Goal: Use online tool/utility: Utilize a website feature to perform a specific function

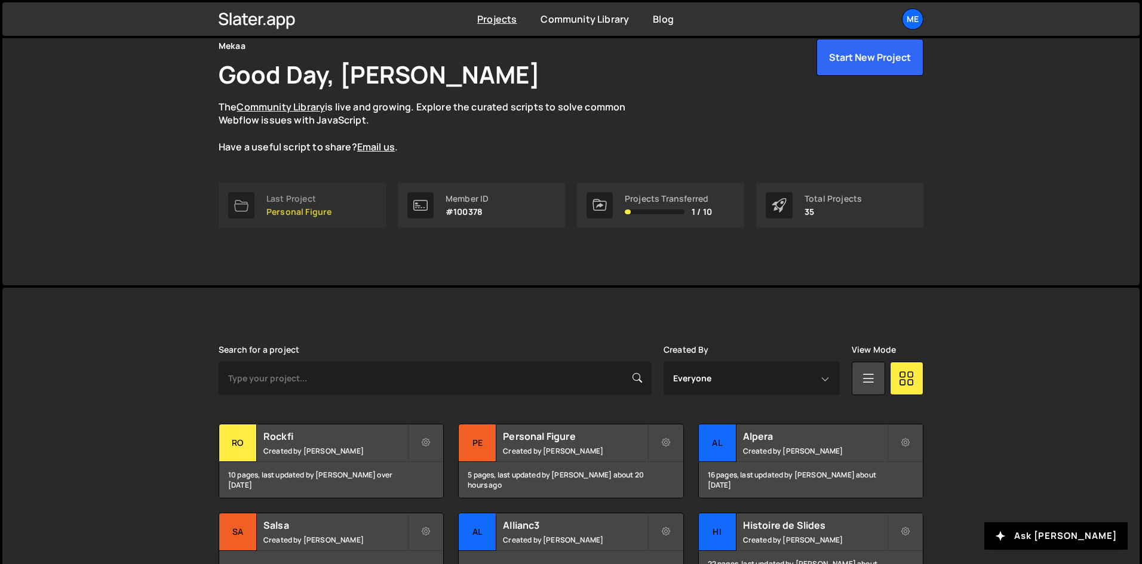
scroll to position [55, 0]
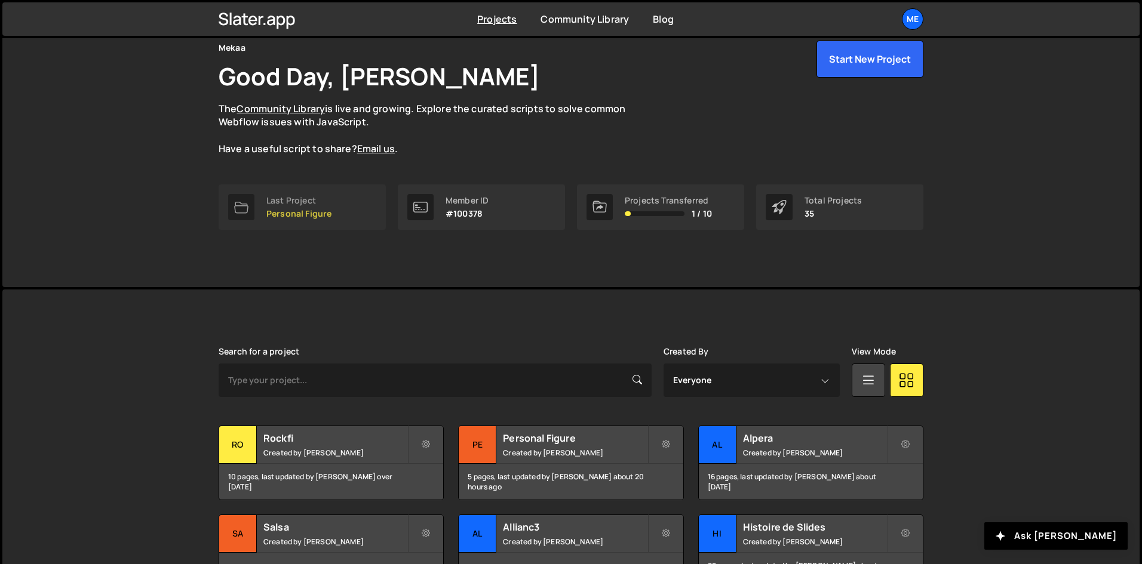
click at [324, 217] on p "Personal Figure" at bounding box center [298, 214] width 65 height 10
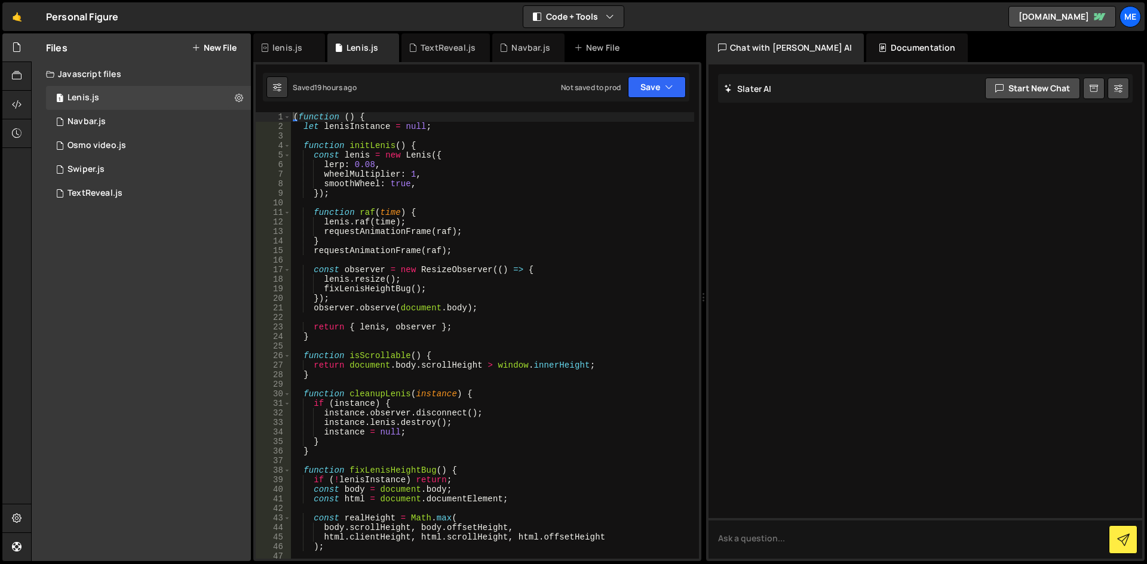
click at [447, 241] on div "( function ( ) { let lenisInstance = null ; function initLenis ( ) { const leni…" at bounding box center [492, 345] width 403 height 466
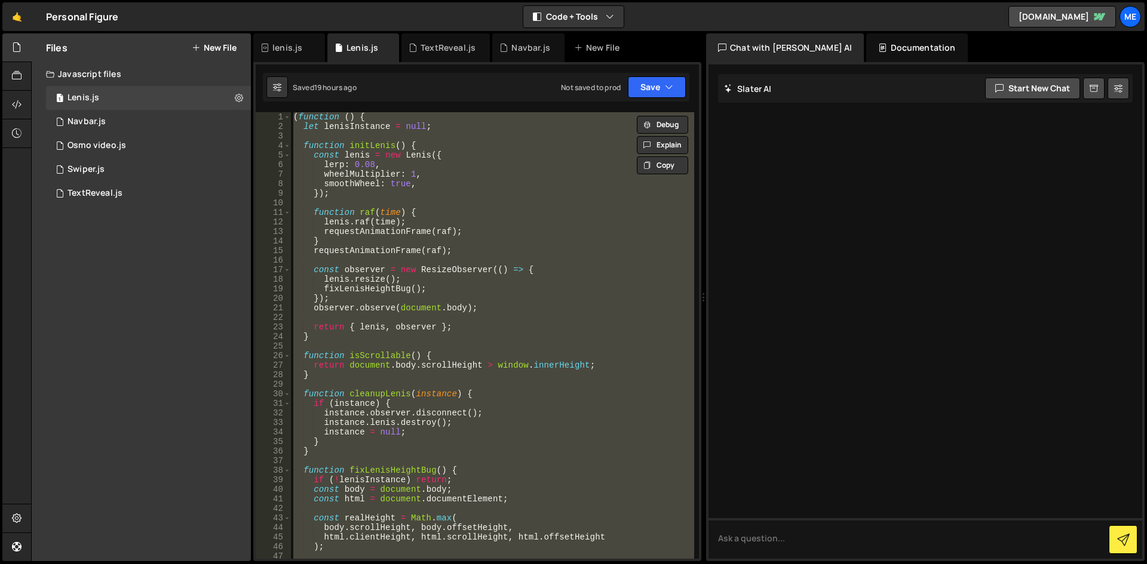
type textarea "// })();"
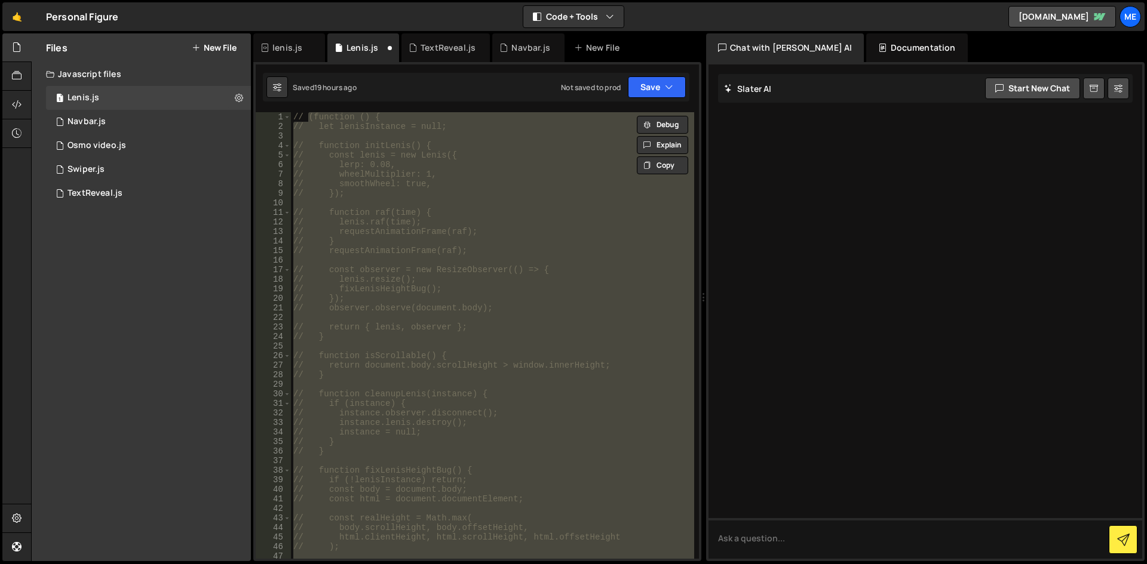
scroll to position [761, 0]
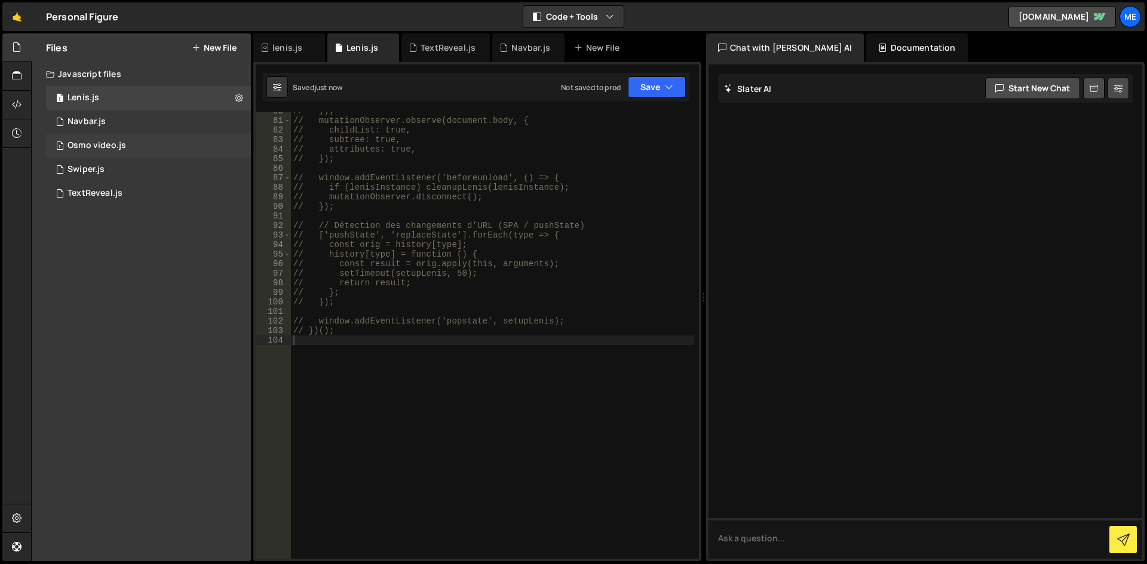
click at [84, 154] on div "1 Osmo video.js 0" at bounding box center [148, 146] width 205 height 24
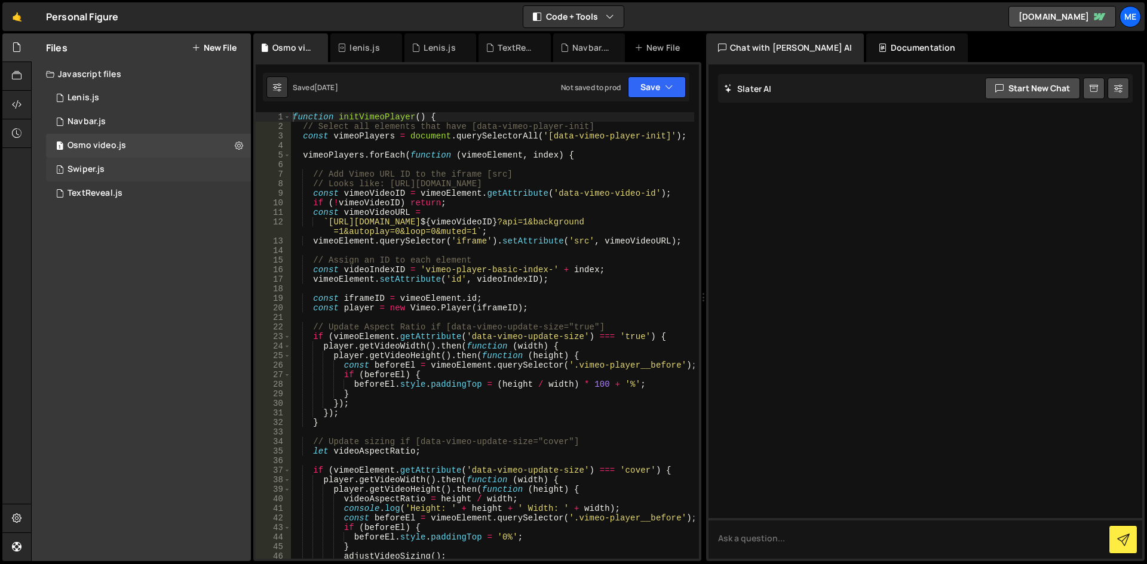
click at [79, 166] on div "Swiper.js" at bounding box center [85, 169] width 37 height 11
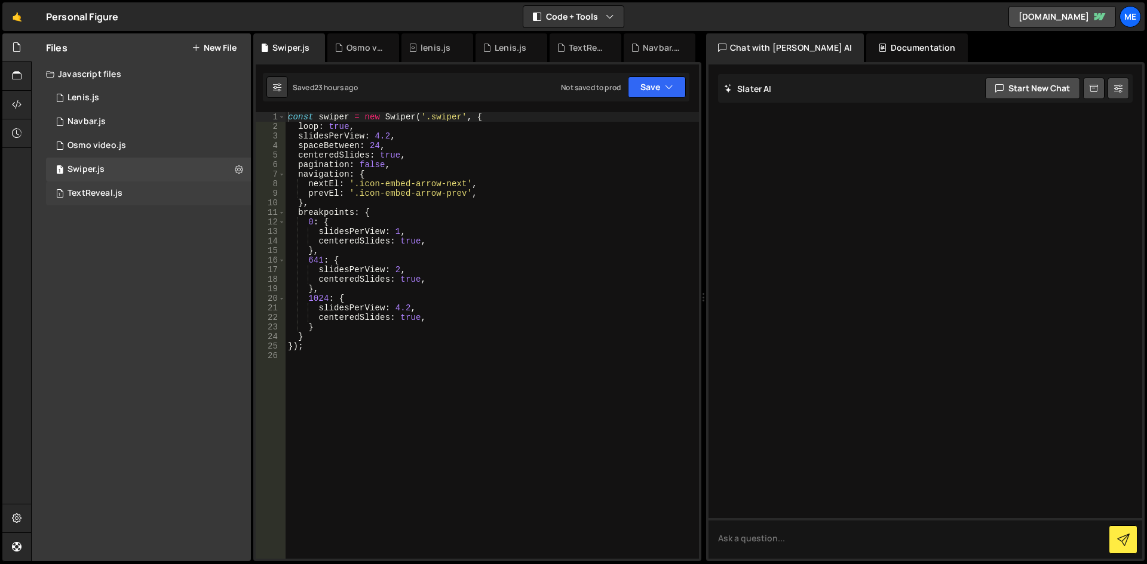
click at [149, 200] on div "1 TextReveal.js 0" at bounding box center [148, 194] width 205 height 24
click at [150, 166] on div "1 Swiper.js 0" at bounding box center [148, 170] width 205 height 24
click at [440, 142] on div "const swiper = new Swiper ( '.swiper' , { loop : true , slidesPerView : 4.2 , s…" at bounding box center [492, 345] width 413 height 466
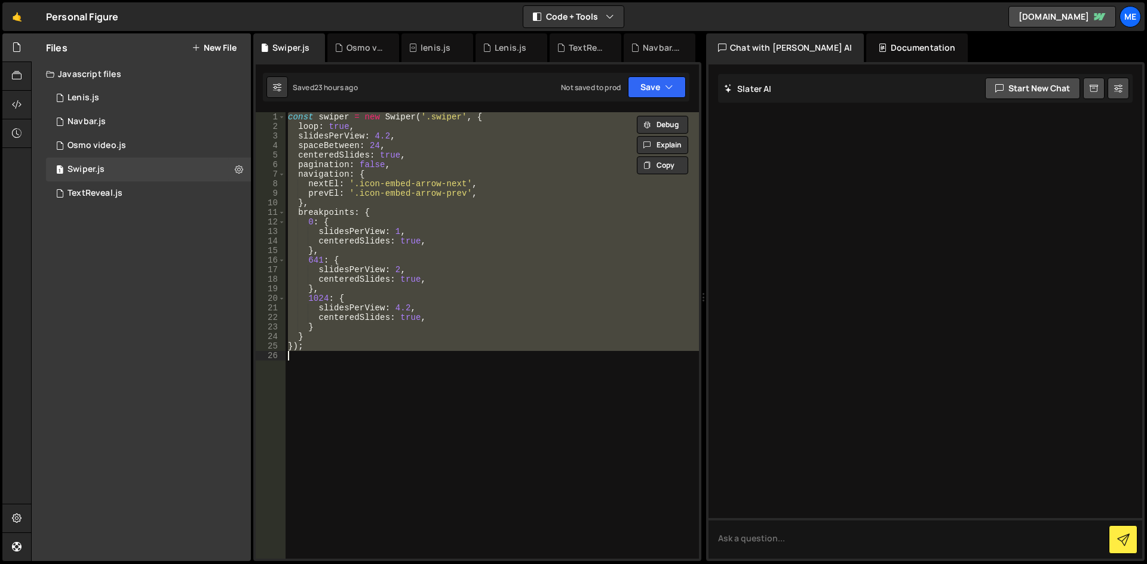
click at [462, 157] on div "const swiper = new Swiper ( '.swiper' , { loop : true , slidesPerView : 4.2 , s…" at bounding box center [492, 335] width 413 height 447
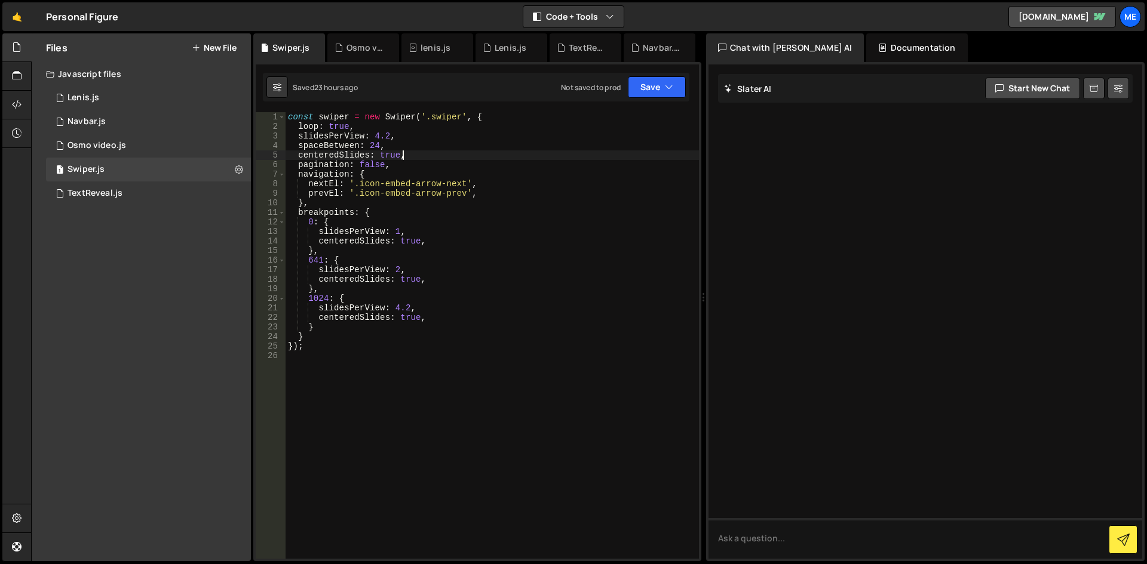
type textarea "});"
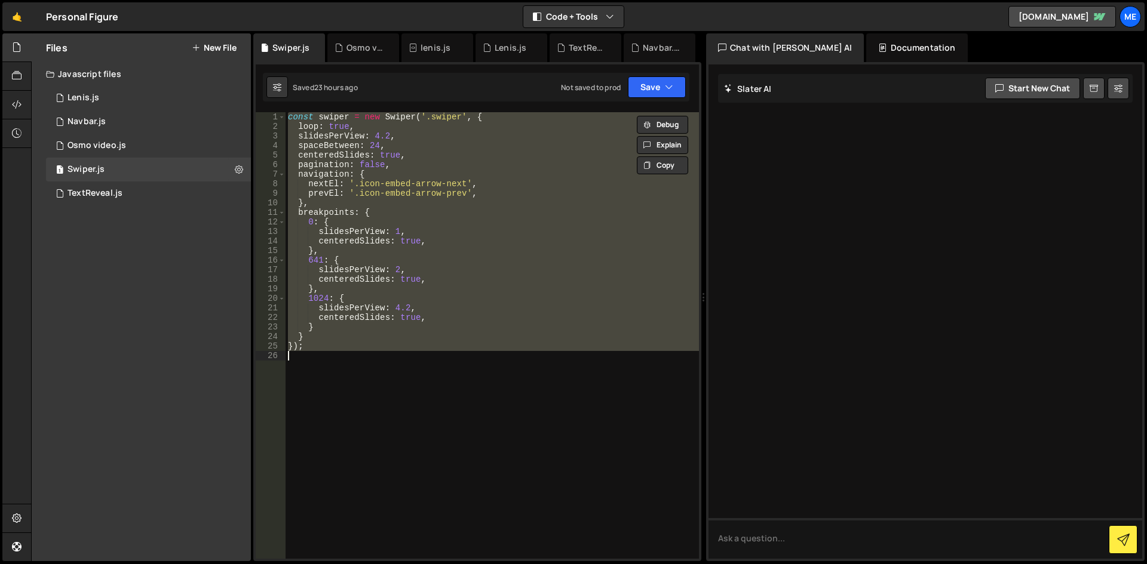
paste textarea
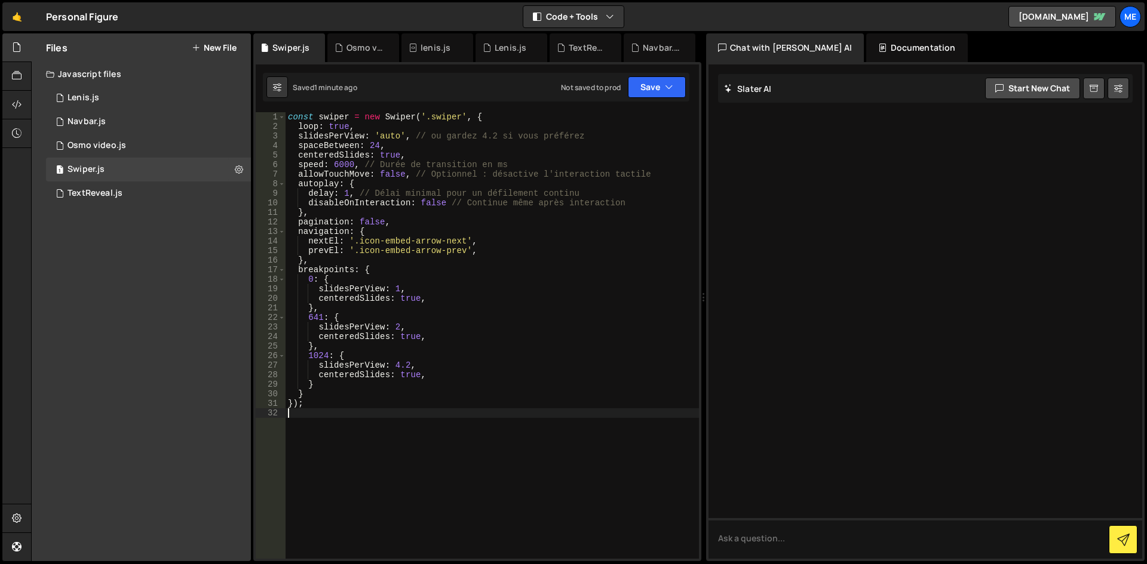
click at [464, 222] on div "const swiper = new Swiper ( '.swiper' , { loop : true , slidesPerView : 'auto' …" at bounding box center [492, 345] width 413 height 466
type textarea "});"
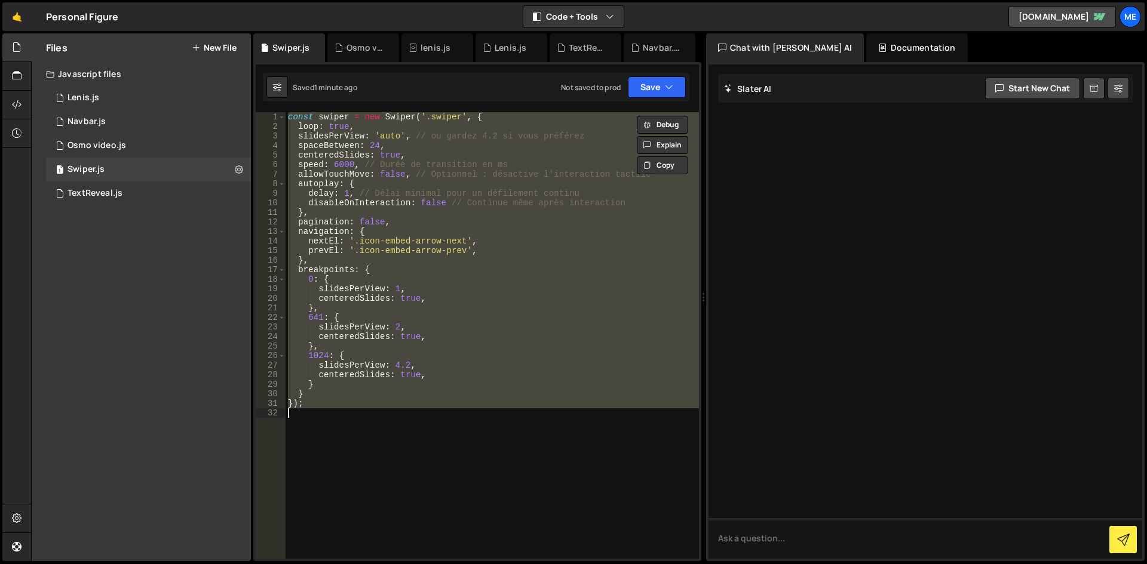
paste textarea
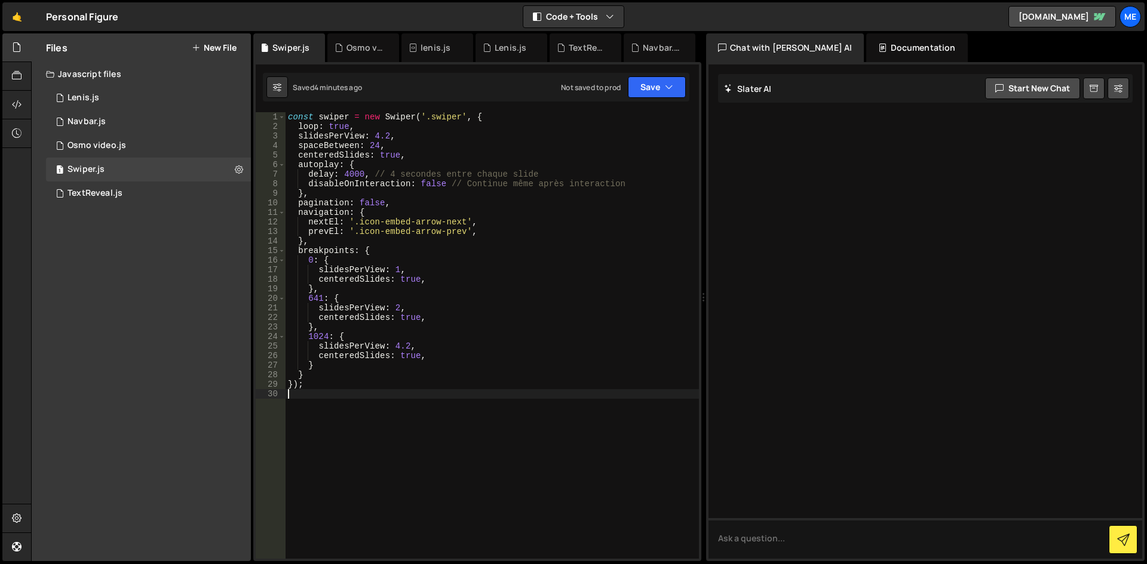
click at [413, 134] on div "const swiper = new Swiper ( '.swiper' , { loop : true , slidesPerView : 4.2 , s…" at bounding box center [492, 345] width 413 height 466
drag, startPoint x: 357, startPoint y: 125, endPoint x: 169, endPoint y: 119, distance: 187.7
click at [169, 119] on div "Files New File Javascript files 1 Lenis.js 0 1 Navbar.js 0 1 Osmo video.js 0 1 1" at bounding box center [589, 297] width 1116 height 529
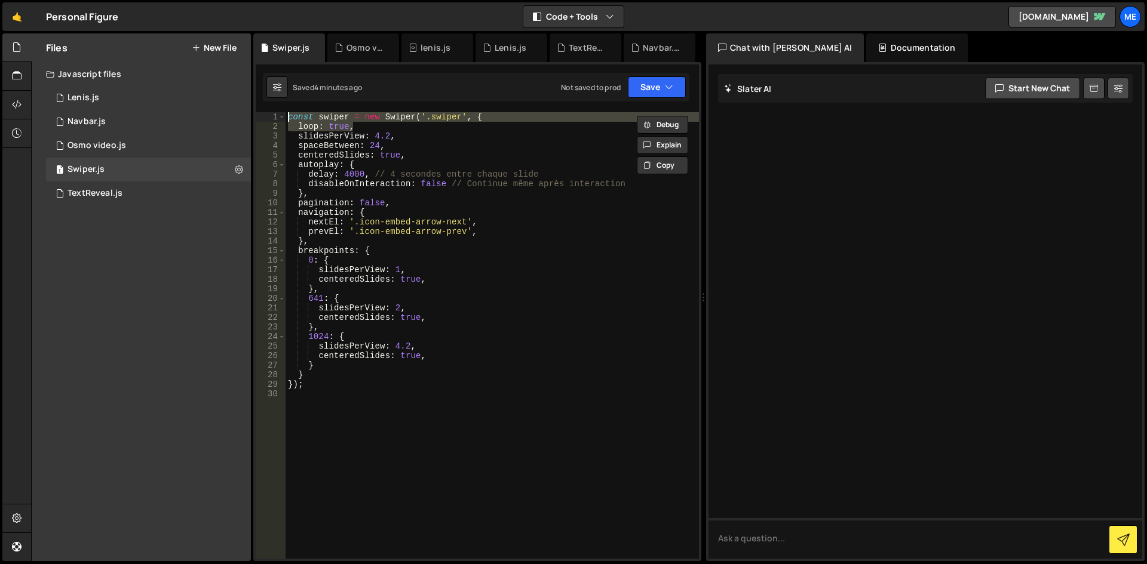
click at [306, 122] on div "const swiper = new Swiper ( '.swiper' , { loop : true , slidesPerView : 4.2 , s…" at bounding box center [492, 345] width 413 height 466
drag, startPoint x: 361, startPoint y: 128, endPoint x: 265, endPoint y: 125, distance: 96.2
click at [265, 125] on div "const swiper = new Swiper('.swiper', { loop: true, 1 2 3 4 5 6 7 8 9 10 11 12 1…" at bounding box center [477, 335] width 443 height 447
type textarea "loop: true,"
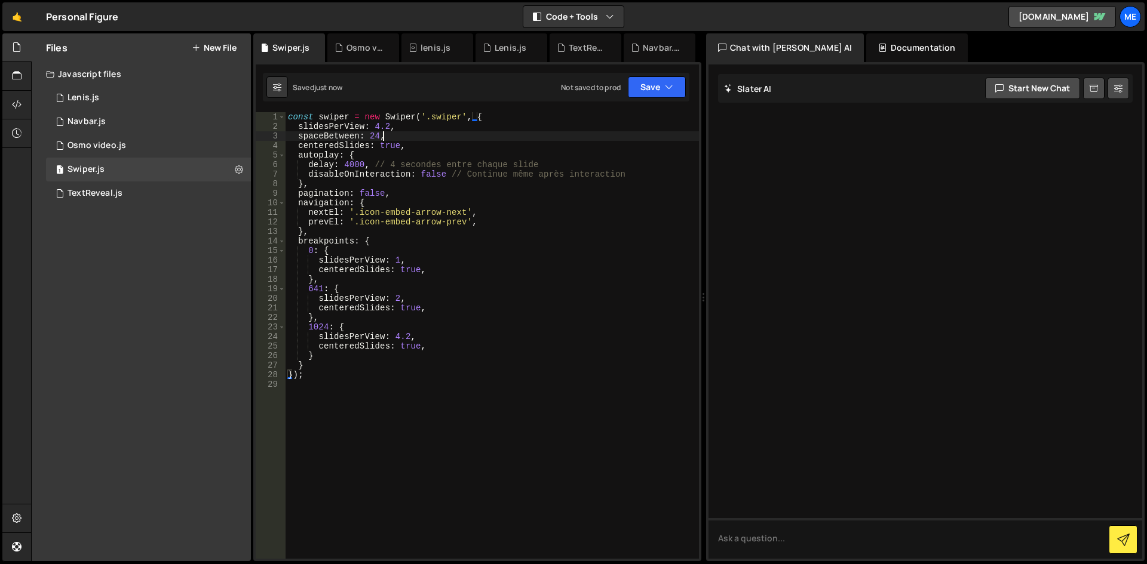
click at [444, 133] on div "const swiper = new Swiper ( '.swiper' , { slidesPerView : 4.2 , spaceBetween : …" at bounding box center [492, 345] width 413 height 466
click at [488, 115] on div "const swiper = new Swiper ( '.swiper' , { slidesPerView : 4.2 , spaceBetween : …" at bounding box center [492, 345] width 413 height 466
type textarea "const swiper = new Swiper('.swiper', {"
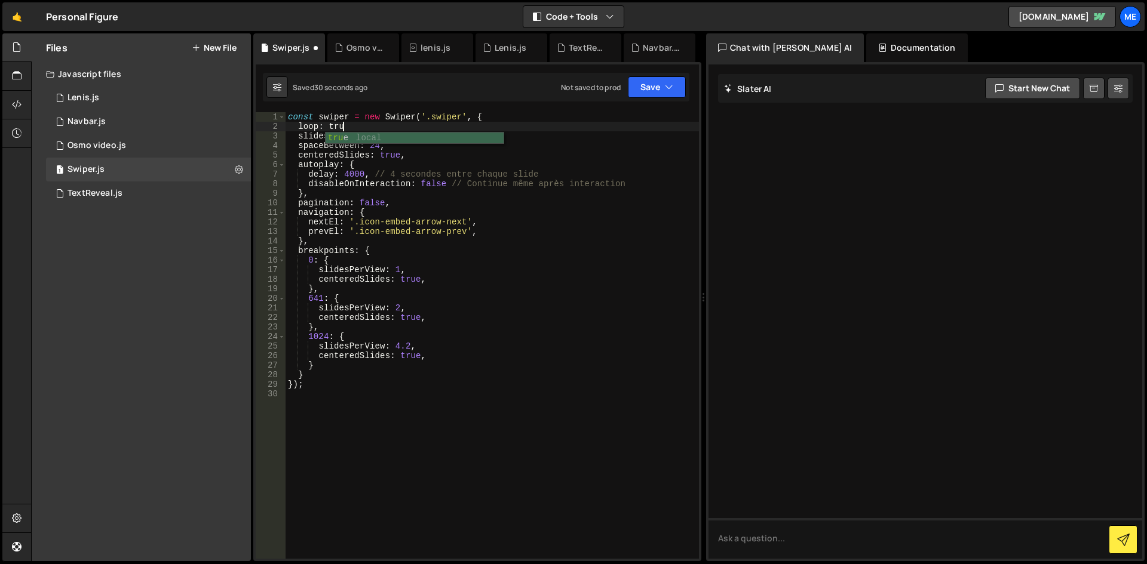
scroll to position [0, 4]
click at [358, 295] on div "const swiper = new Swiper ( '.swiper' , { loop : true , slidesPerView : 4.2 , s…" at bounding box center [492, 345] width 413 height 466
type textarea "641: {"
click at [437, 389] on div "const swiper = new Swiper ( '.swiper' , { loop : true , slidesPerView : 4.2 , s…" at bounding box center [492, 345] width 413 height 466
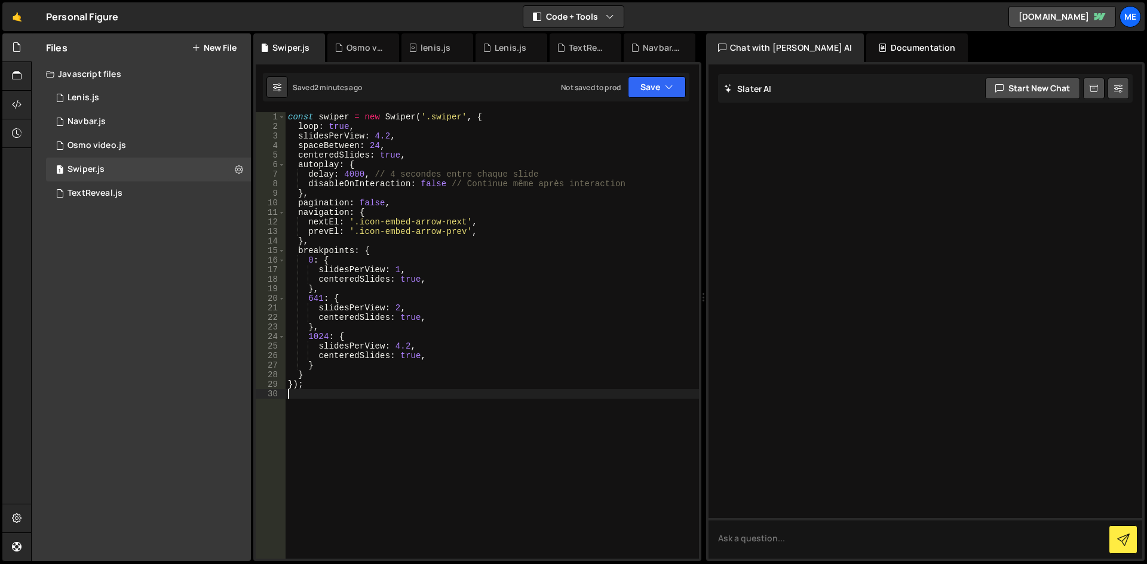
scroll to position [0, 0]
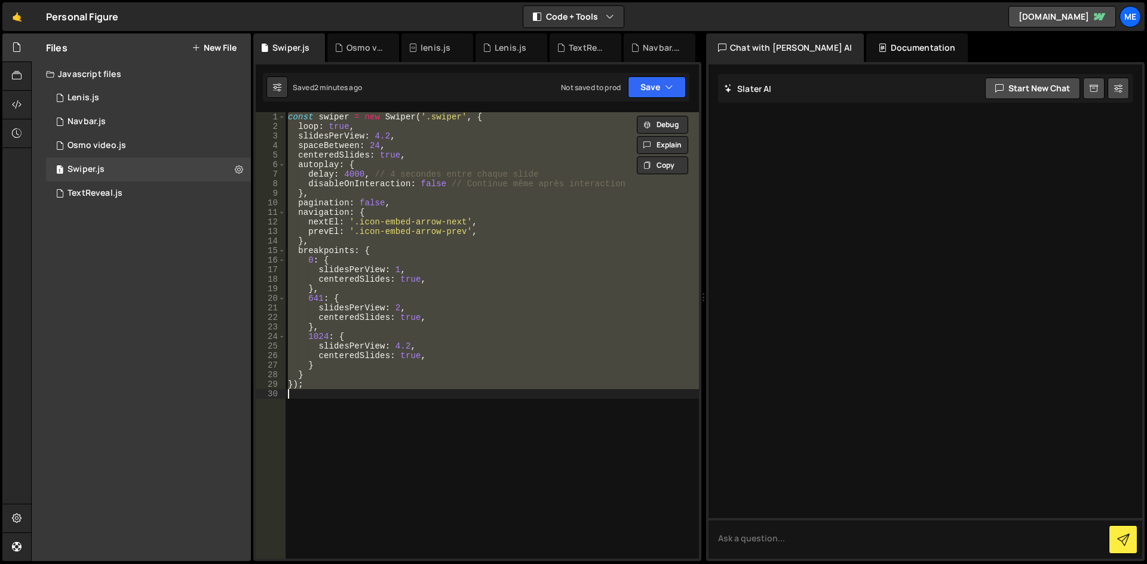
click at [450, 356] on div "const swiper = new Swiper ( '.swiper' , { loop : true , slidesPerView : 4.2 , s…" at bounding box center [492, 335] width 413 height 447
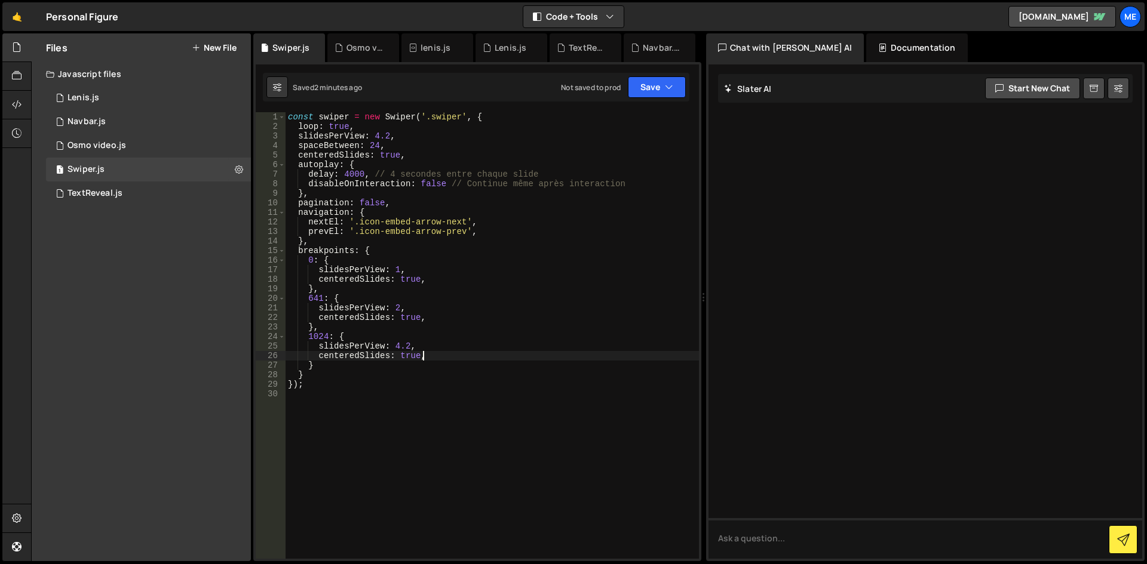
type textarea "});"
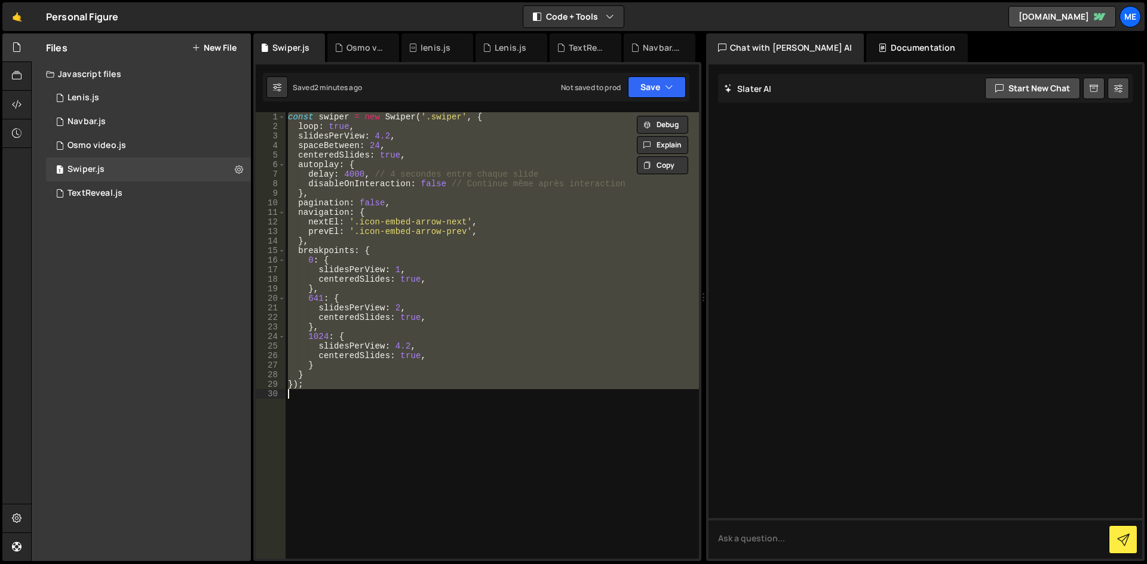
paste textarea
click at [451, 190] on div "const swiper = new Swiper ( '.swiper' , { loop : true , slidesPerView : 4.2 , s…" at bounding box center [492, 335] width 413 height 447
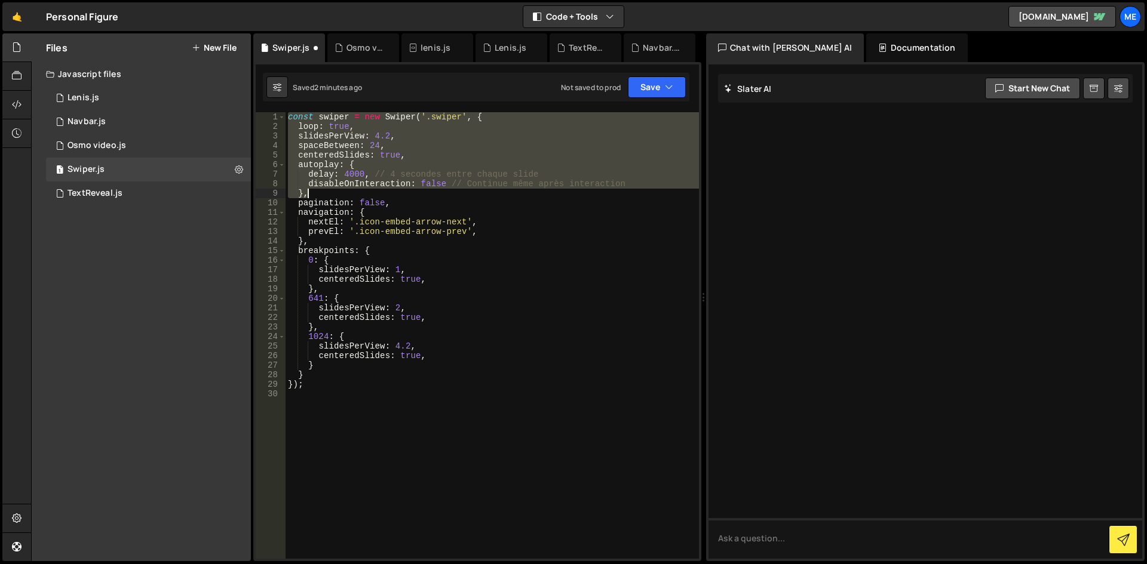
drag, startPoint x: 289, startPoint y: 120, endPoint x: 349, endPoint y: 191, distance: 92.4
click at [349, 191] on div "const swiper = new Swiper ( '.swiper' , { loop : true , slidesPerView : 4.2 , s…" at bounding box center [492, 345] width 413 height 466
paste textarea
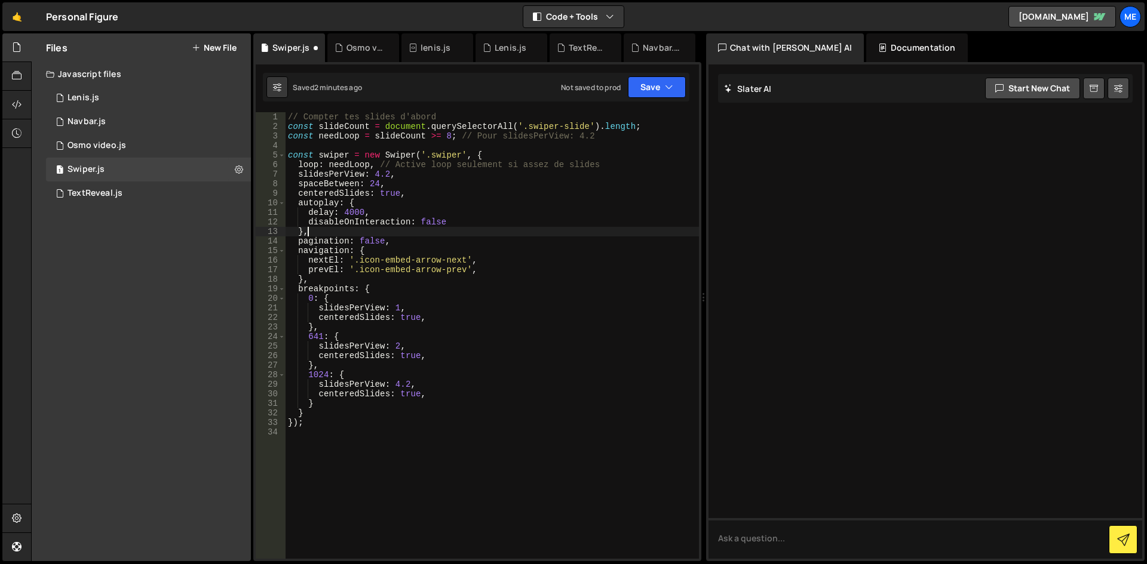
click at [448, 251] on div "// Compter tes slides d'abord const slideCount = document . querySelectorAll ( …" at bounding box center [492, 345] width 413 height 466
click at [532, 164] on div "// Compter tes slides d'abord const slideCount = document . querySelectorAll ( …" at bounding box center [492, 345] width 413 height 466
type textarea "});"
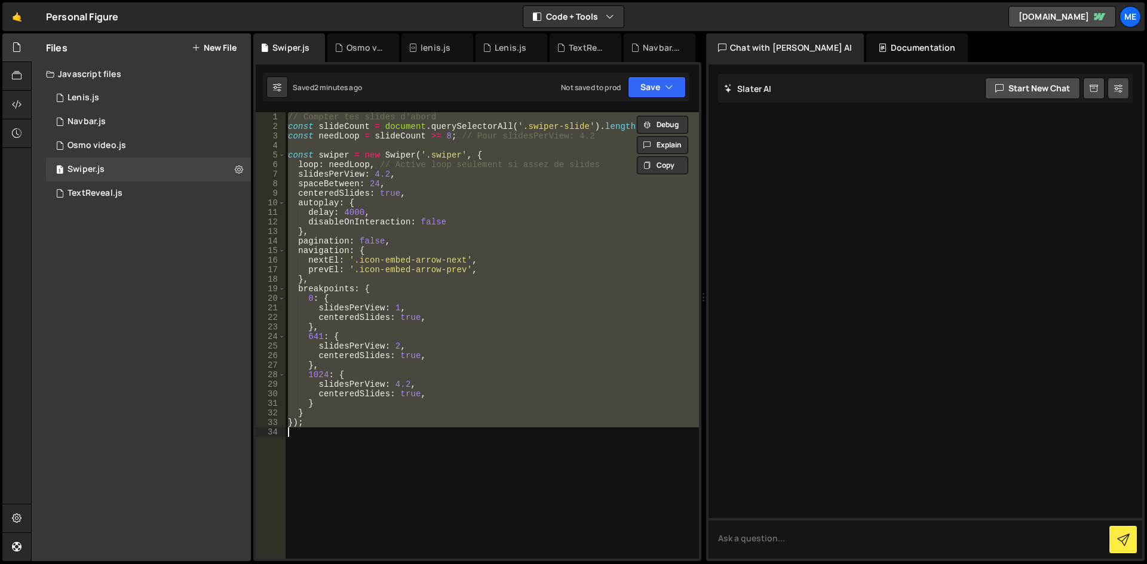
paste textarea
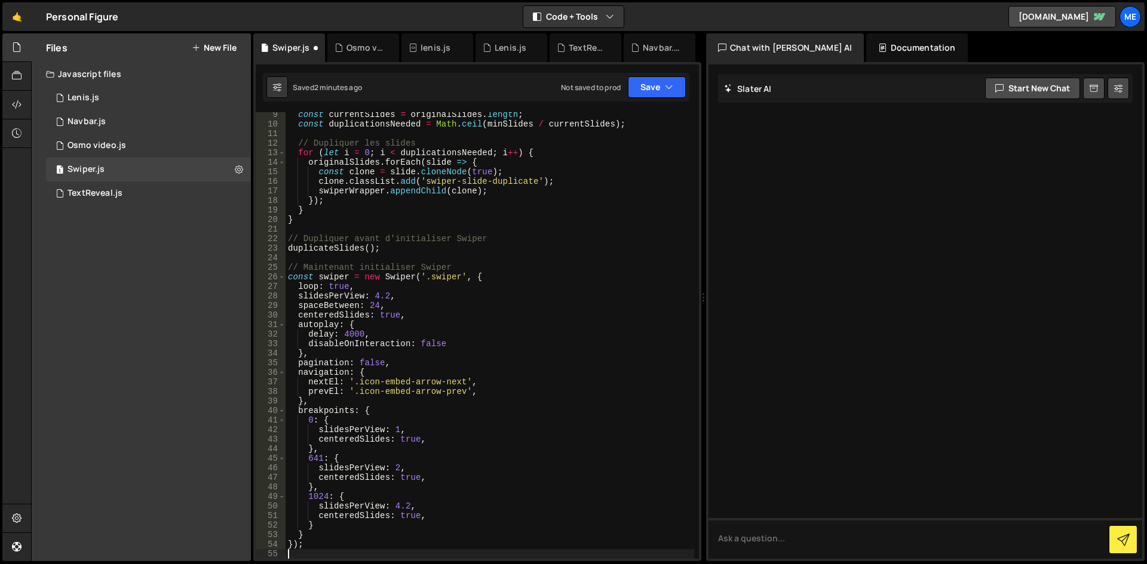
scroll to position [88, 0]
click at [146, 92] on div "1 Lenis.js 0" at bounding box center [148, 98] width 205 height 24
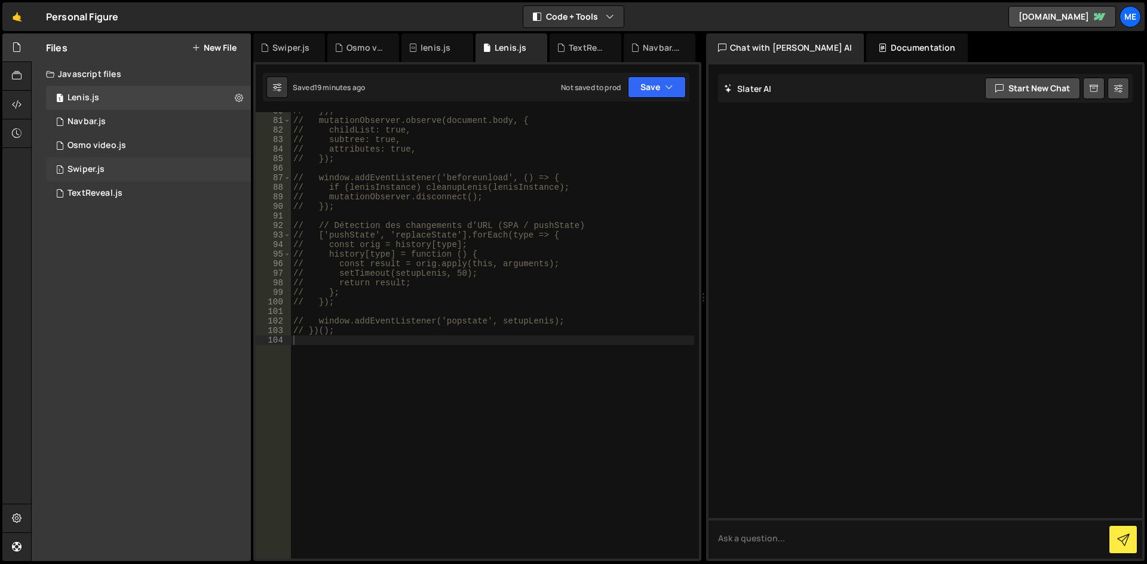
click at [90, 167] on div "Swiper.js" at bounding box center [85, 169] width 37 height 11
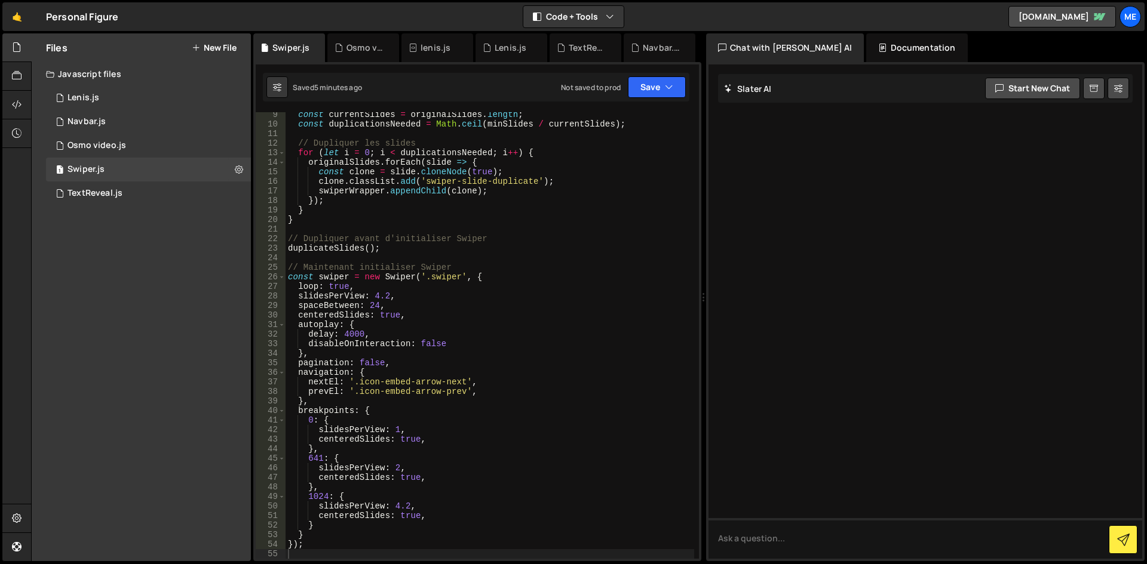
click at [468, 229] on div "const currentSlides = originalSlides . length ; const duplicationsNeeded = Math…" at bounding box center [490, 343] width 409 height 466
click at [139, 201] on div "1 TextReveal.js 0" at bounding box center [148, 194] width 205 height 24
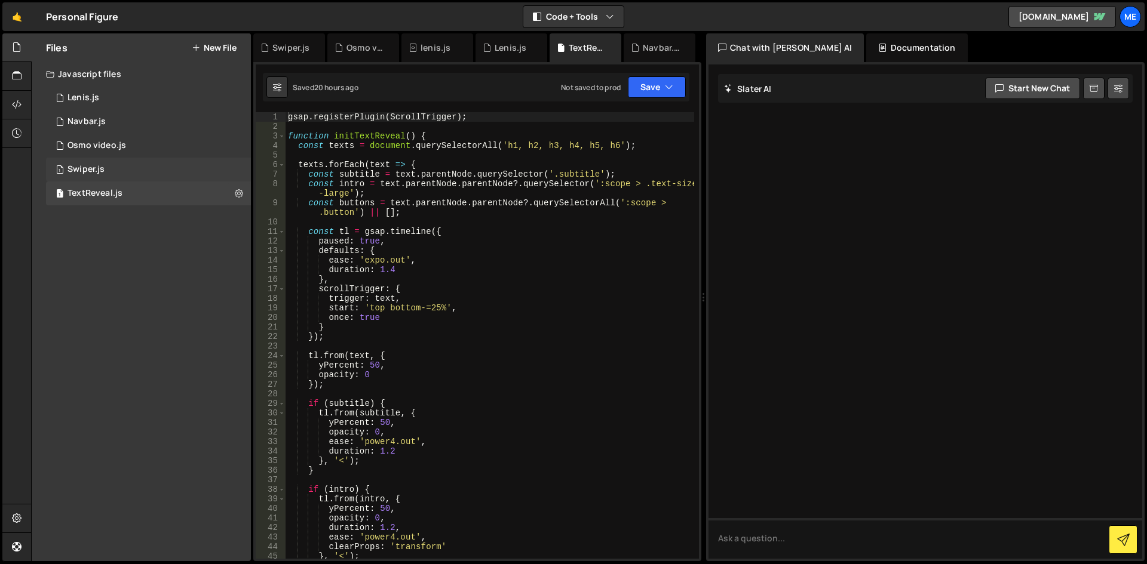
click at [134, 174] on div "1 Swiper.js 0" at bounding box center [148, 170] width 205 height 24
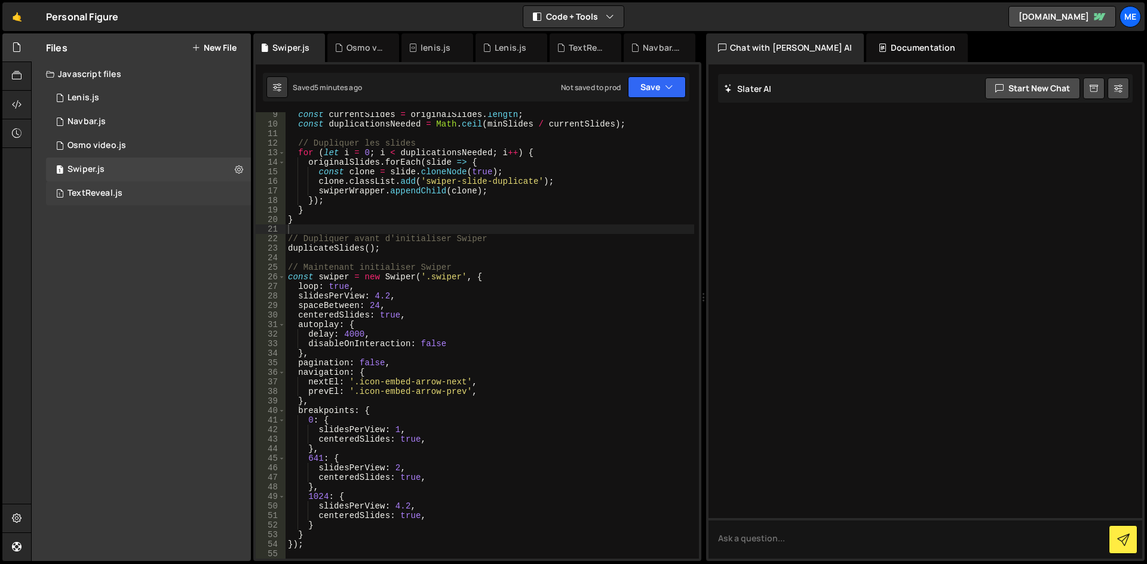
click at [171, 186] on div "1 TextReveal.js 0" at bounding box center [148, 194] width 205 height 24
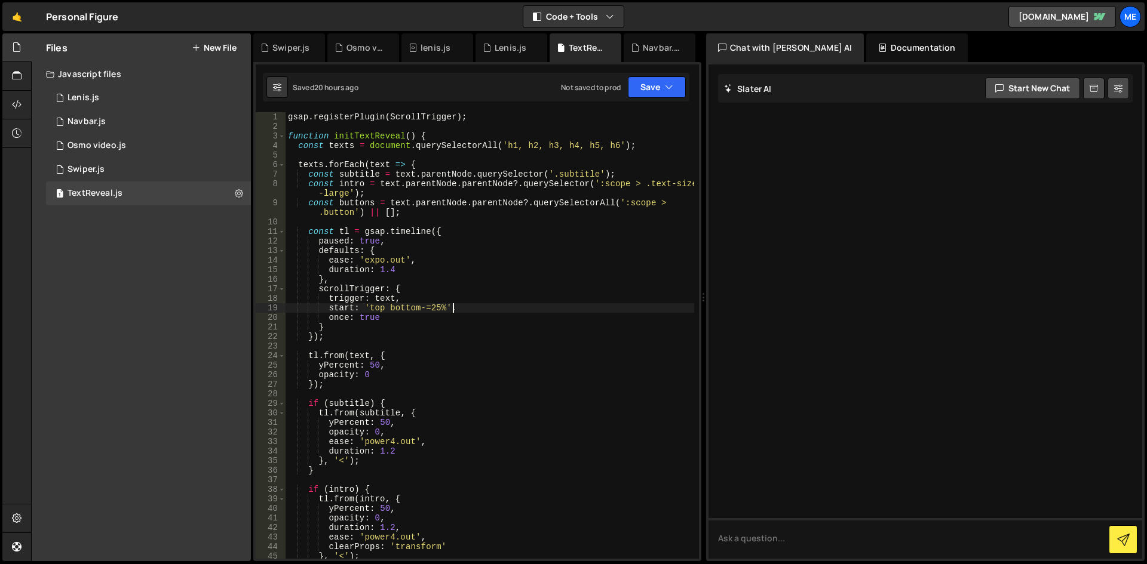
click at [577, 305] on div "gsap . registerPlugin ( ScrollTrigger ) ; function initTextReveal ( ) { const t…" at bounding box center [490, 345] width 409 height 466
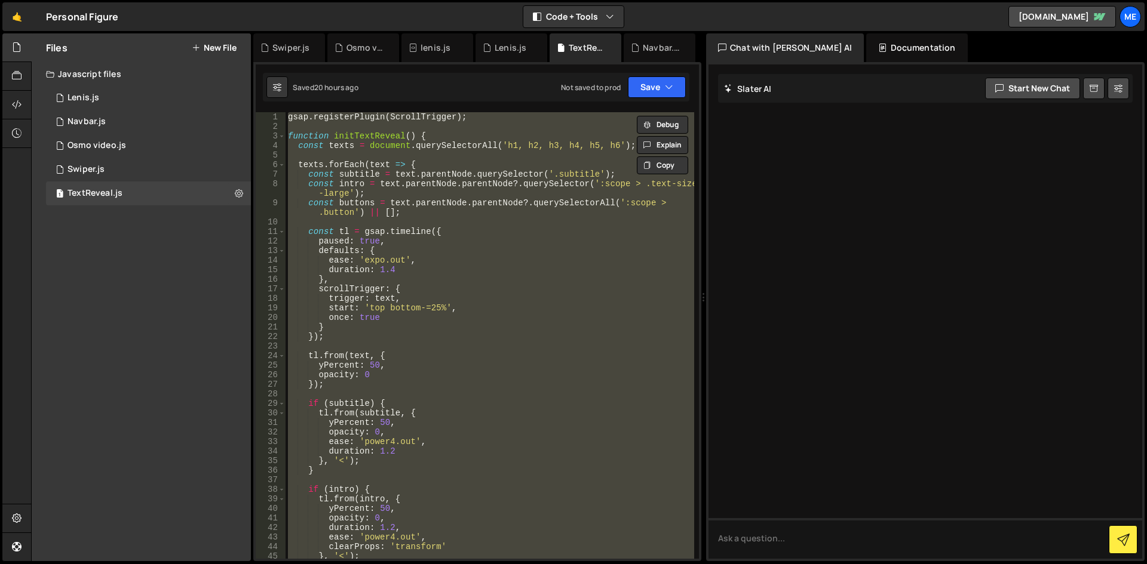
click at [506, 325] on div "gsap . registerPlugin ( ScrollTrigger ) ; function initTextReveal ( ) { const t…" at bounding box center [490, 335] width 409 height 447
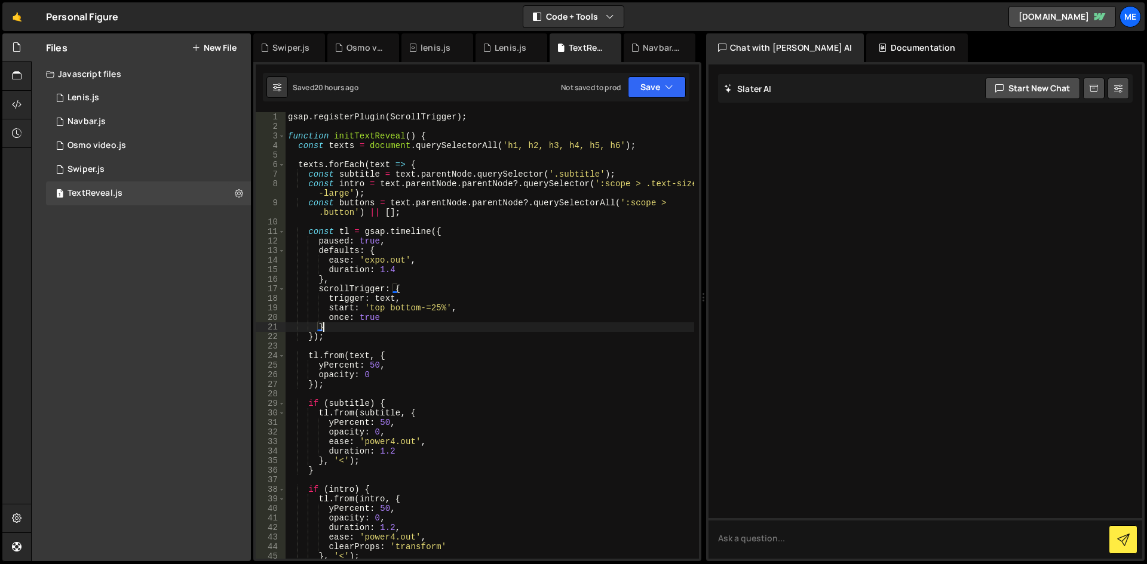
type textarea "});"
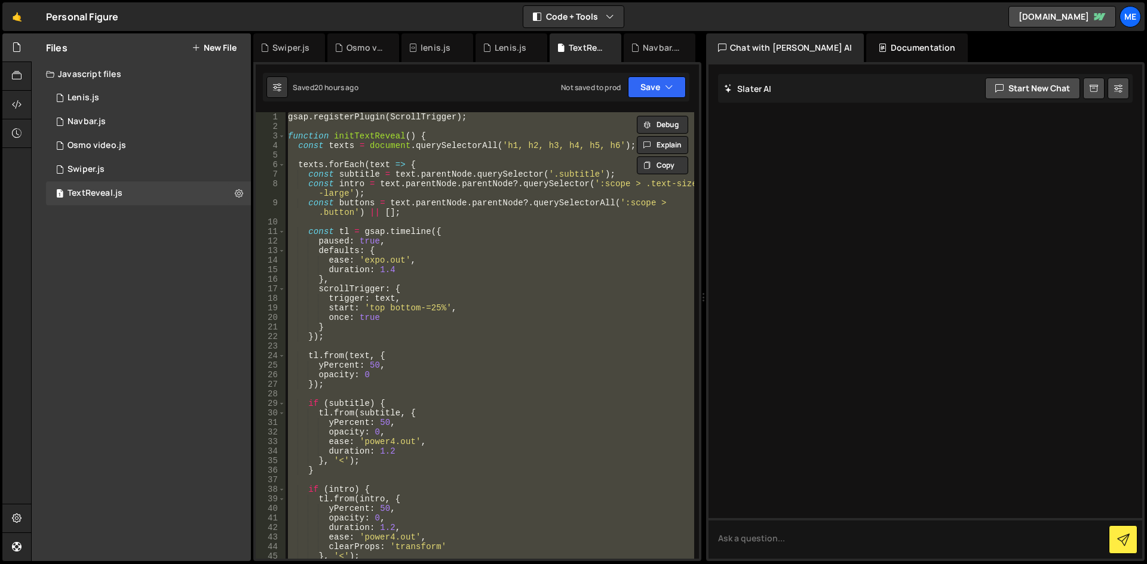
paste textarea
